Goal: Book appointment/travel/reservation

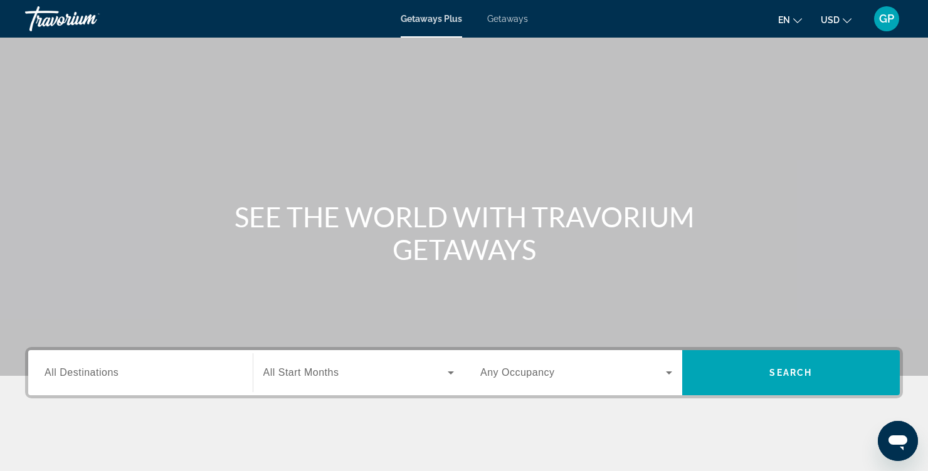
click at [70, 374] on span "All Destinations" at bounding box center [82, 372] width 74 height 11
click at [70, 374] on input "Destination All Destinations" at bounding box center [141, 373] width 192 height 15
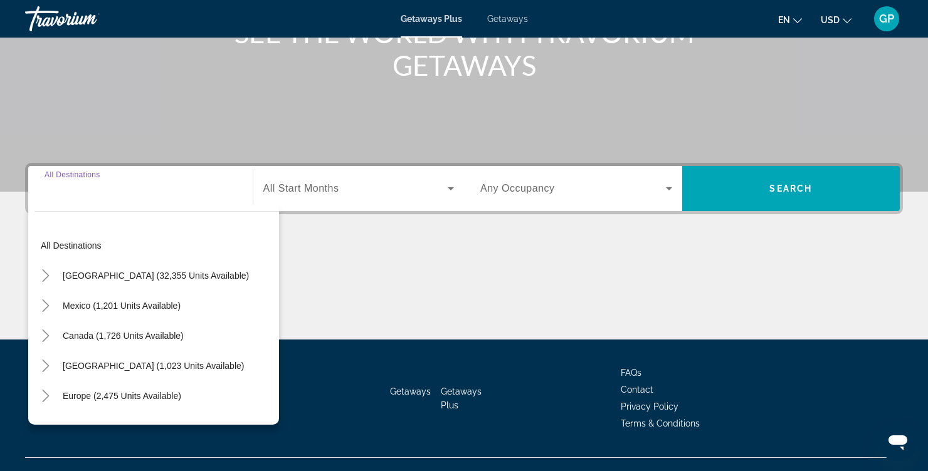
scroll to position [206, 0]
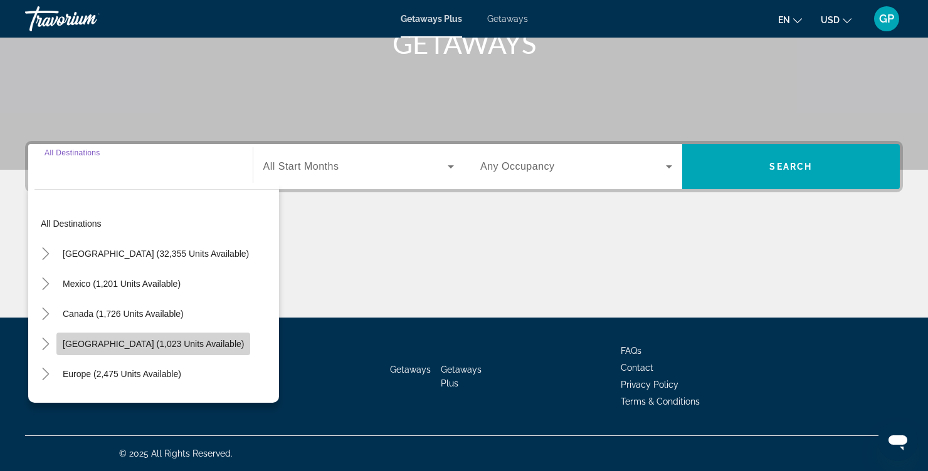
click at [83, 345] on span "Caribbean & Atlantic Islands (1,023 units available)" at bounding box center [153, 344] width 181 height 10
type input "**********"
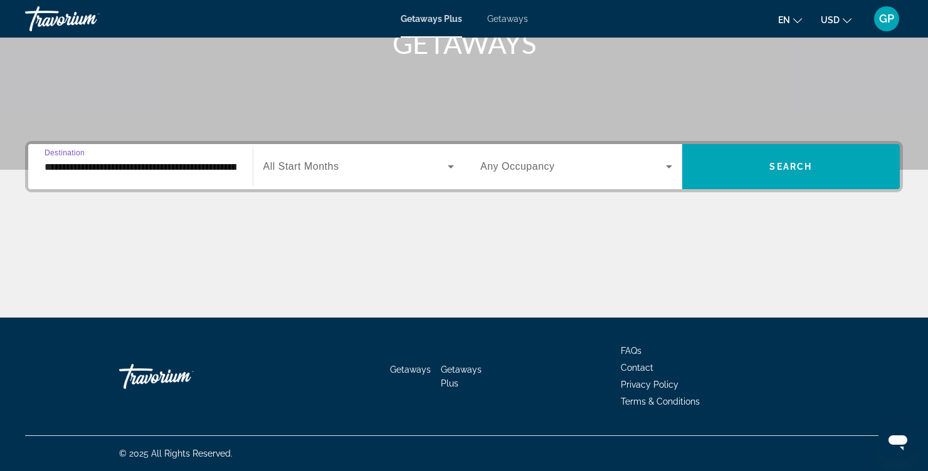
click at [168, 172] on input "**********" at bounding box center [141, 167] width 192 height 15
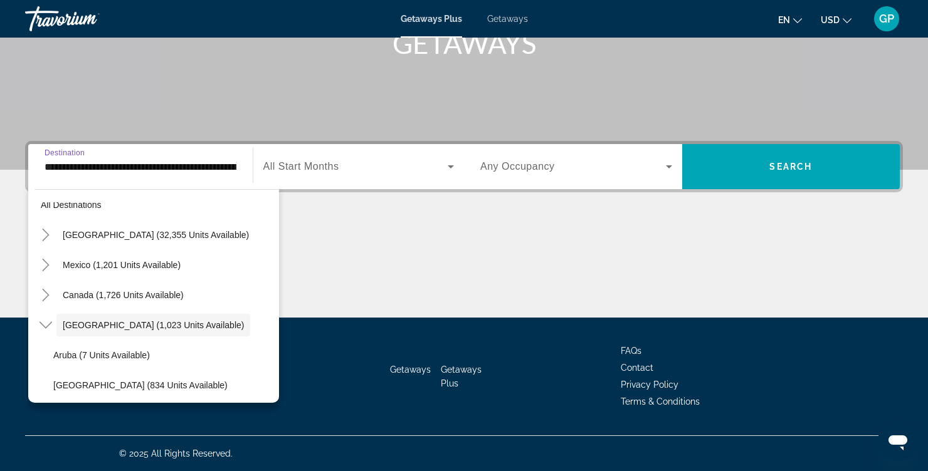
scroll to position [0, 0]
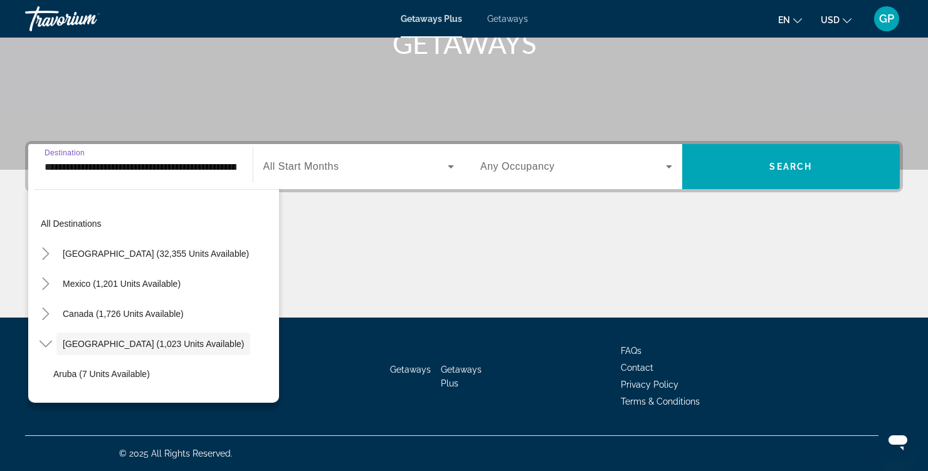
click at [166, 169] on input "**********" at bounding box center [141, 167] width 192 height 15
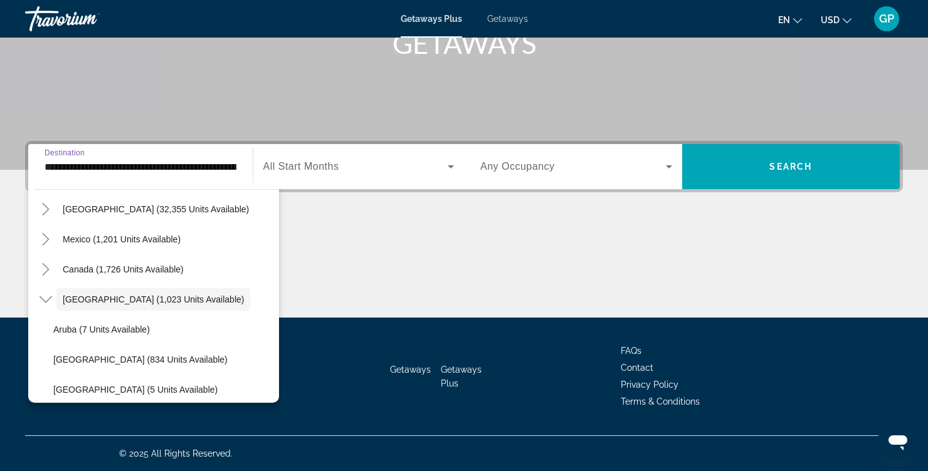
click at [659, 169] on span "Search widget" at bounding box center [573, 166] width 186 height 15
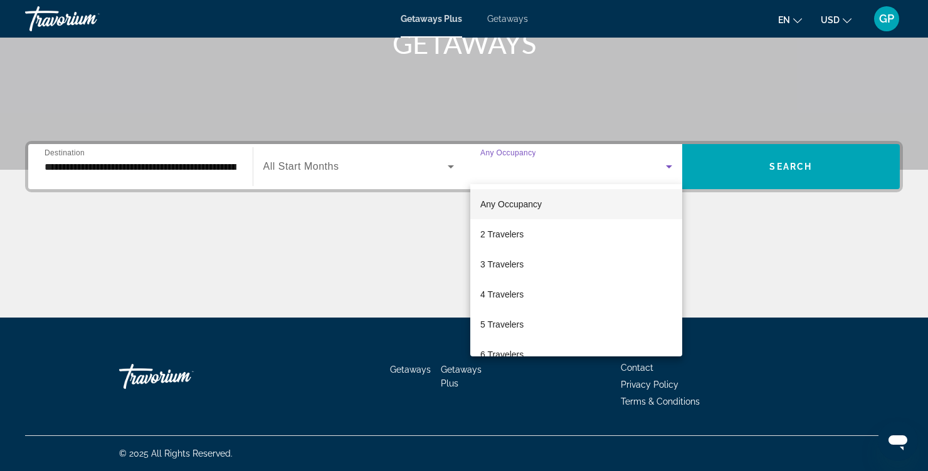
click at [660, 110] on div at bounding box center [464, 235] width 928 height 471
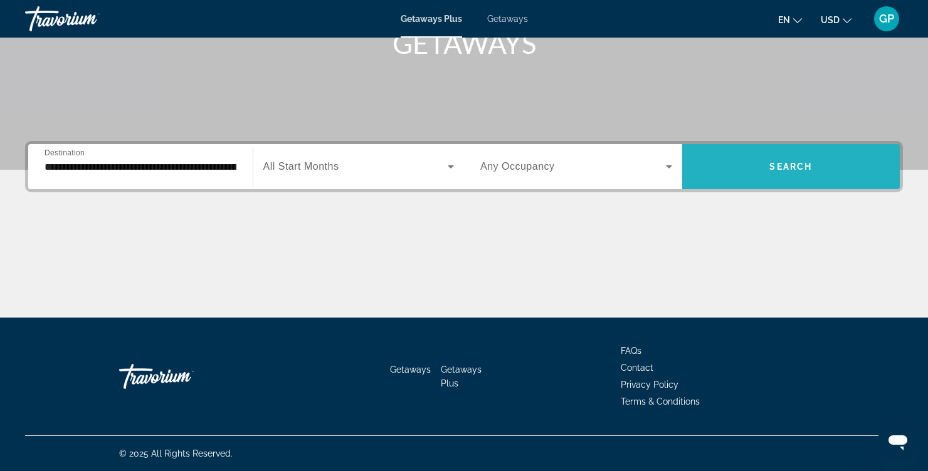
click at [786, 167] on span "Search" at bounding box center [790, 167] width 43 height 10
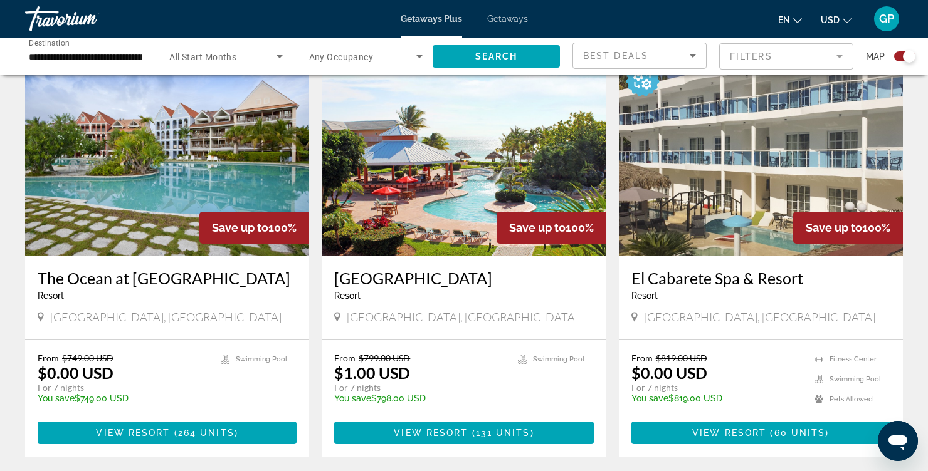
scroll to position [453, 0]
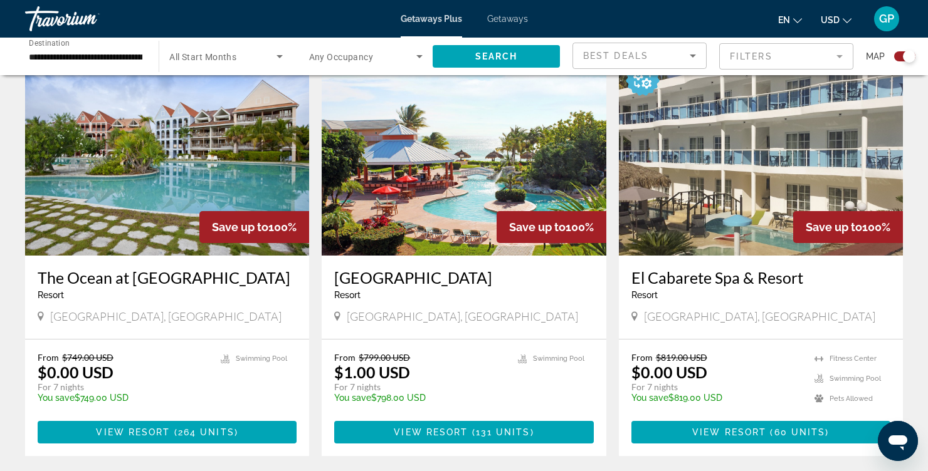
click at [685, 192] on img "Main content" at bounding box center [761, 155] width 284 height 201
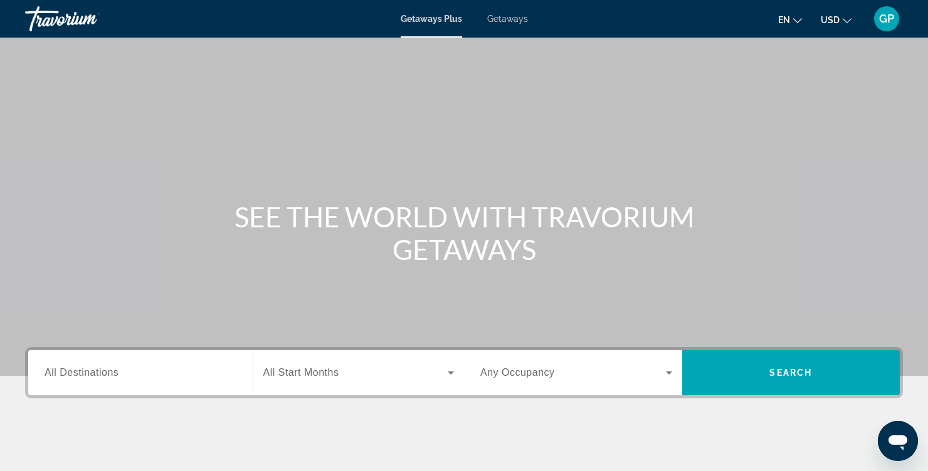
click at [507, 19] on span "Getaways" at bounding box center [507, 19] width 41 height 10
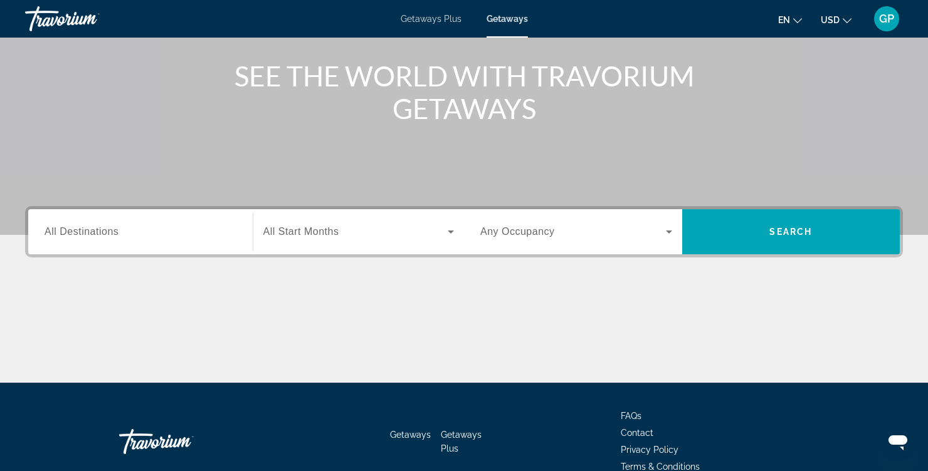
click at [136, 237] on input "Destination All Destinations" at bounding box center [141, 232] width 192 height 15
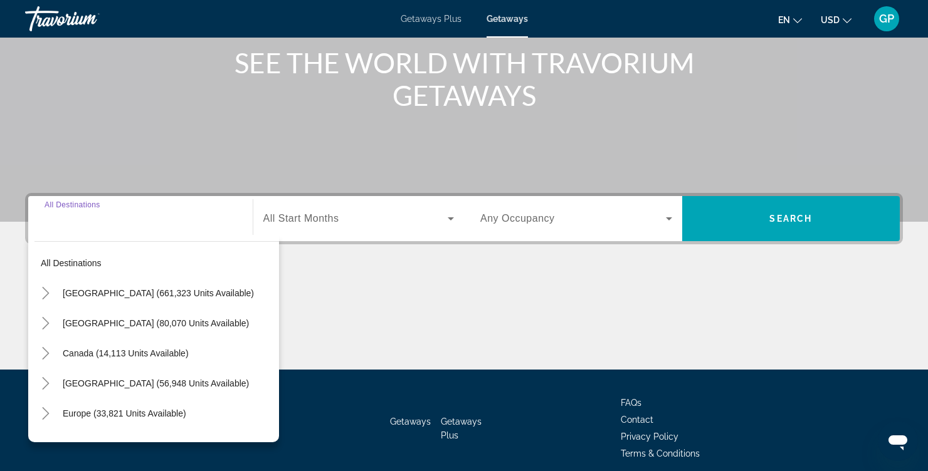
scroll to position [206, 0]
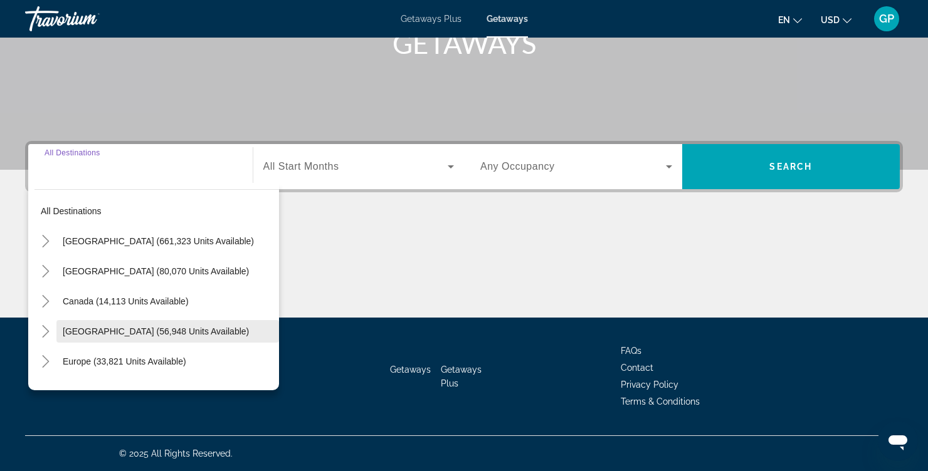
click at [93, 327] on span "[GEOGRAPHIC_DATA] (56,948 units available)" at bounding box center [156, 332] width 186 height 10
type input "**********"
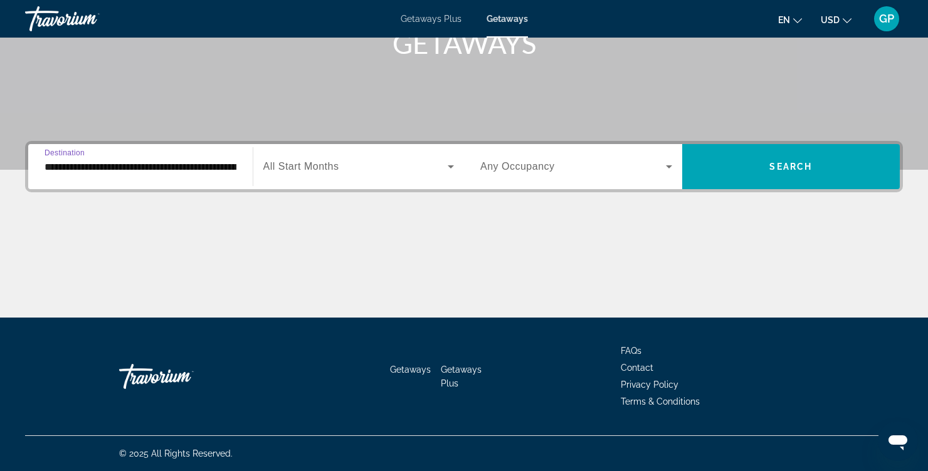
click at [89, 325] on div "Getaways Getaways Plus FAQs Contact Privacy Policy Terms & Conditions" at bounding box center [464, 377] width 878 height 118
click at [534, 172] on span "Any Occupancy" at bounding box center [517, 166] width 75 height 11
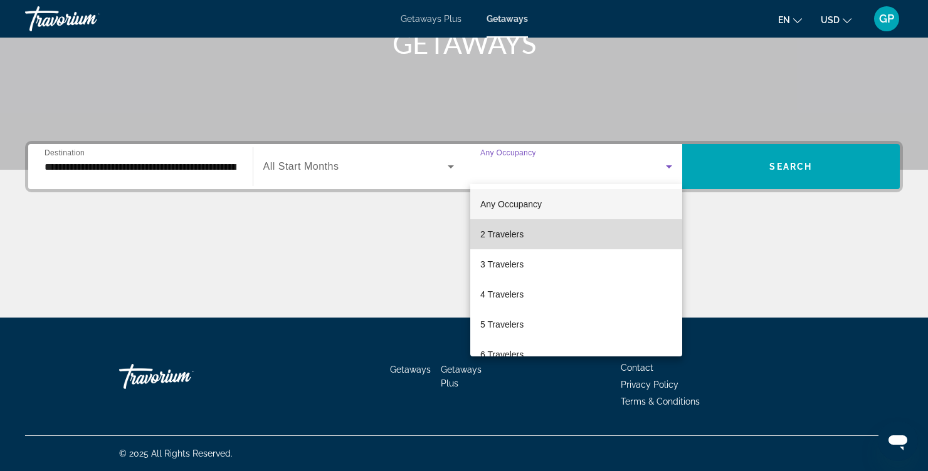
click at [490, 242] on mat-option "2 Travelers" at bounding box center [576, 234] width 212 height 30
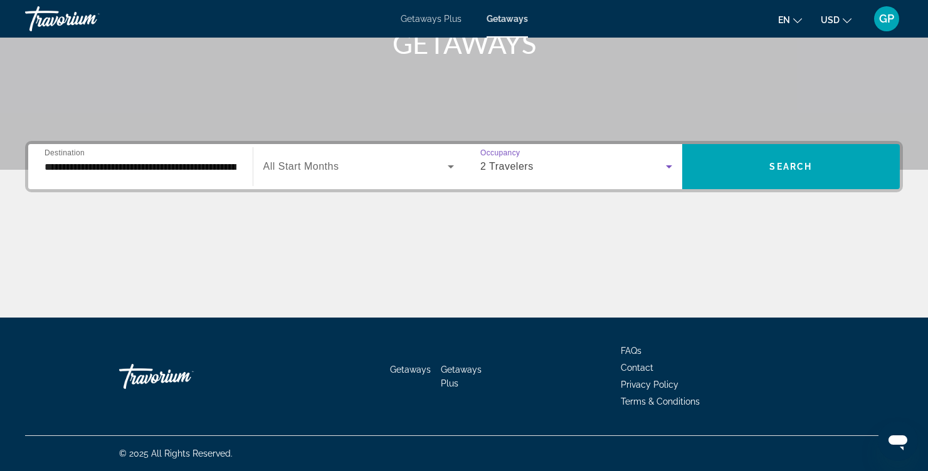
click at [349, 162] on span "Search widget" at bounding box center [355, 166] width 185 height 15
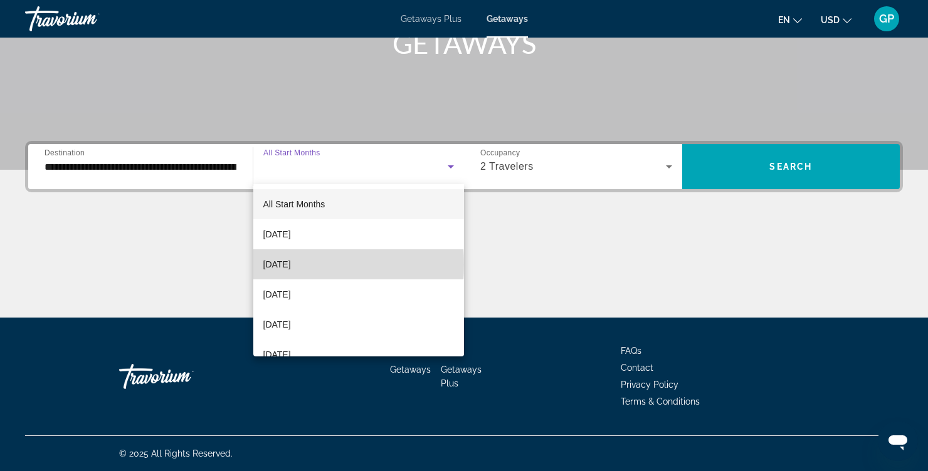
click at [280, 265] on span "[DATE]" at bounding box center [277, 264] width 28 height 15
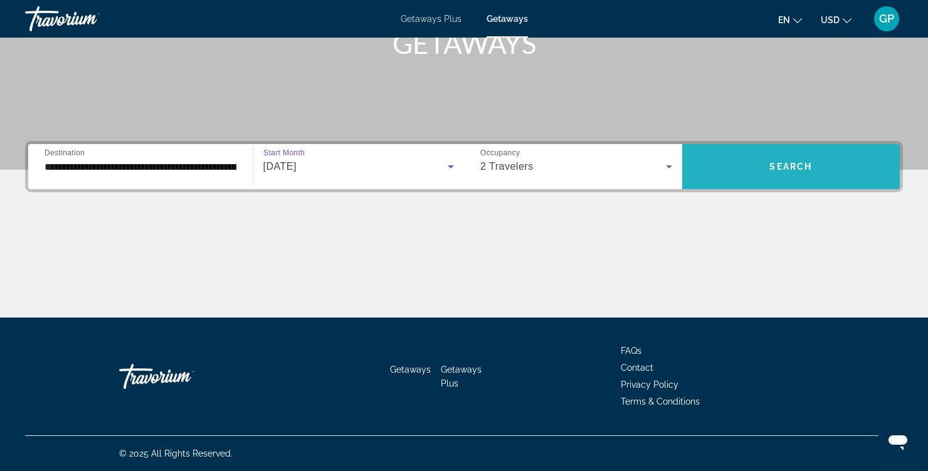
click at [763, 183] on span "Search widget" at bounding box center [791, 166] width 218 height 45
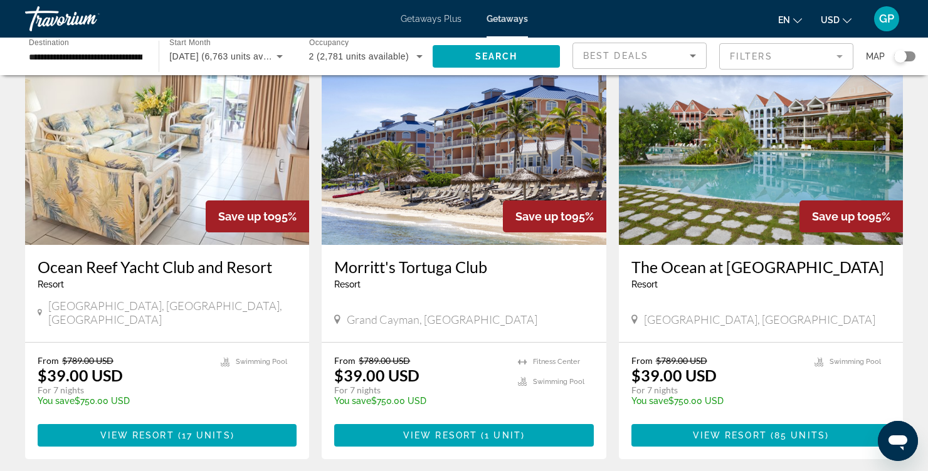
scroll to position [471, 0]
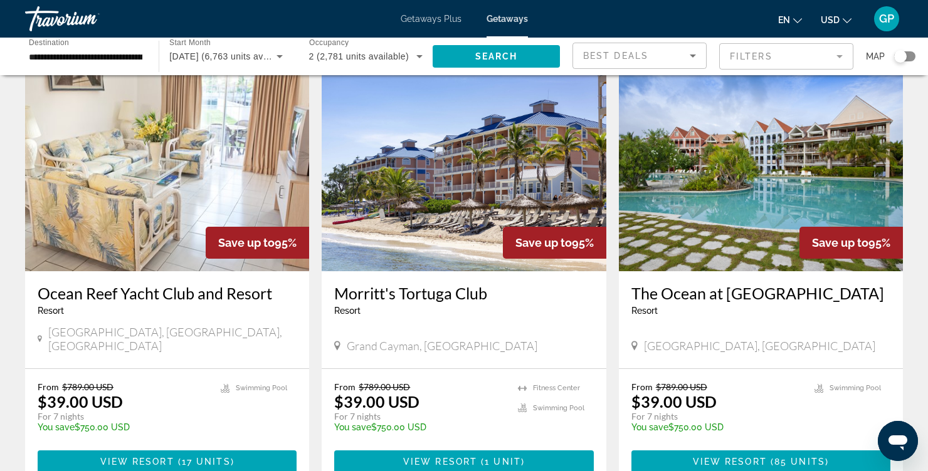
click at [290, 234] on img "Main content" at bounding box center [167, 171] width 284 height 201
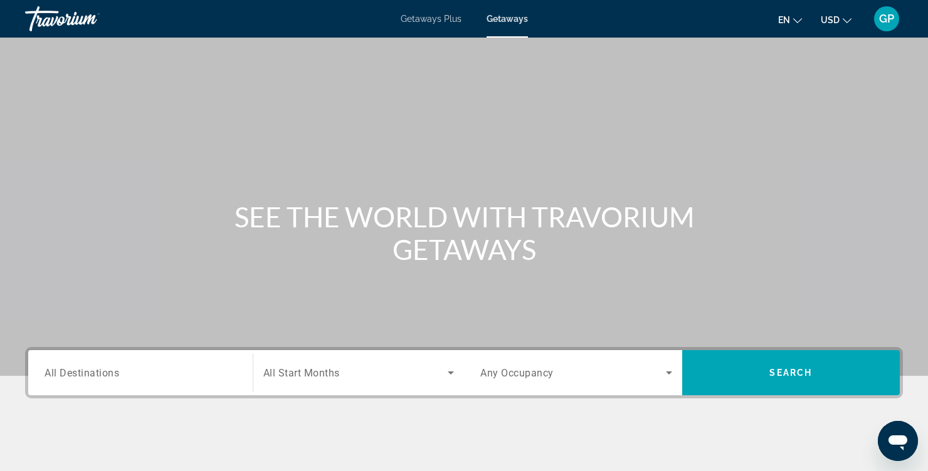
click at [100, 250] on div "SEE THE WORLD WITH TRAVORIUM GETAWAYS" at bounding box center [464, 233] width 928 height 65
